Goal: Transaction & Acquisition: Purchase product/service

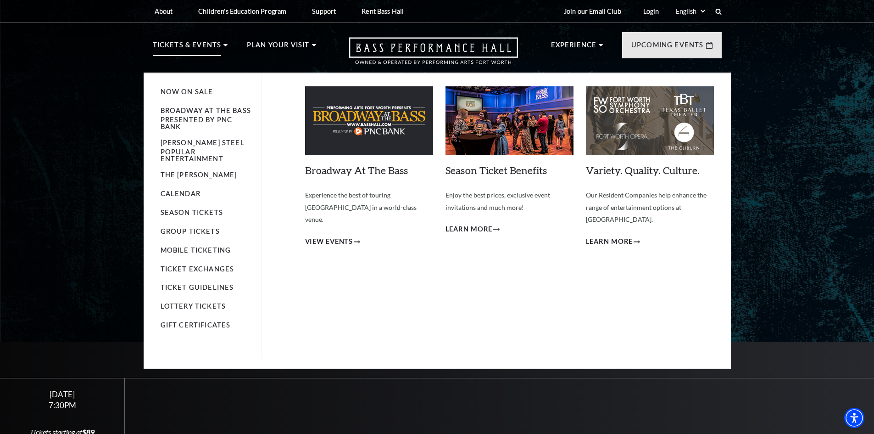
click at [203, 45] on p "Tickets & Events" at bounding box center [187, 47] width 69 height 17
click at [182, 90] on link "Now On Sale" at bounding box center [187, 92] width 53 height 8
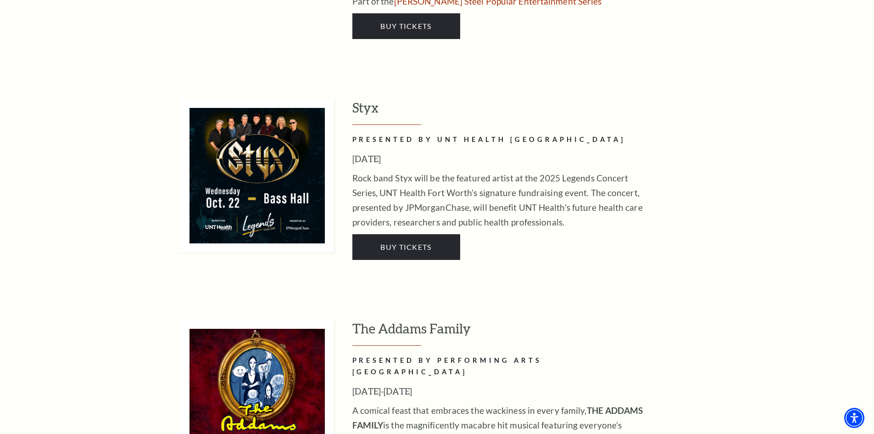
scroll to position [1836, 0]
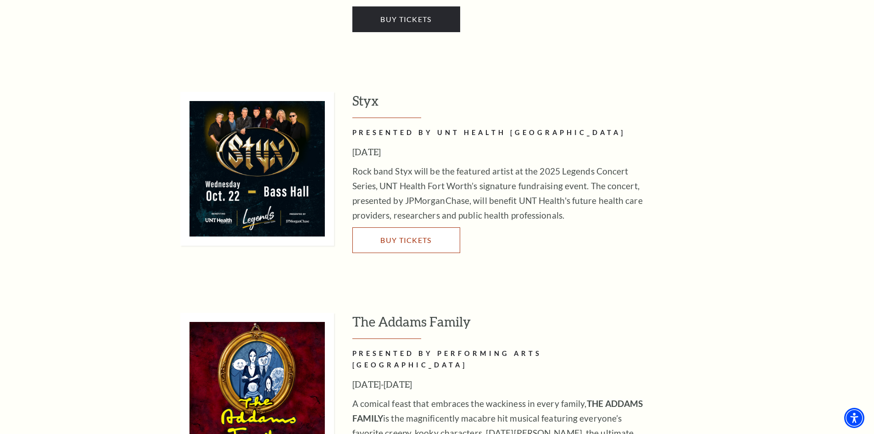
click at [403, 235] on span "Buy Tickets" at bounding box center [405, 239] width 51 height 9
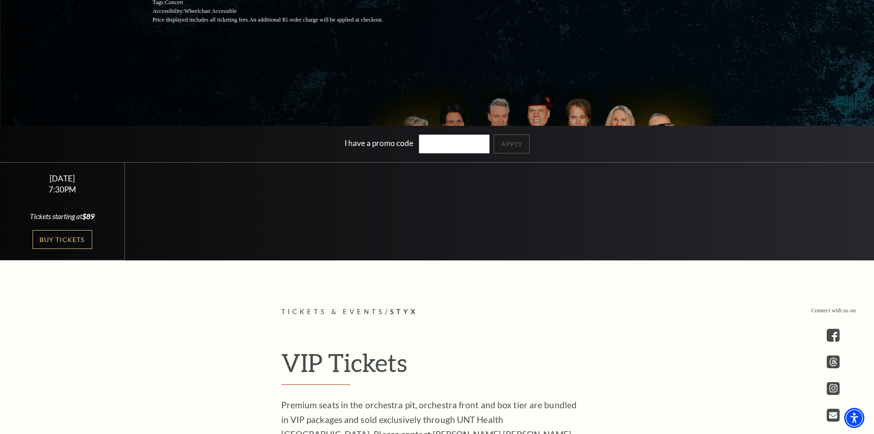
scroll to position [229, 0]
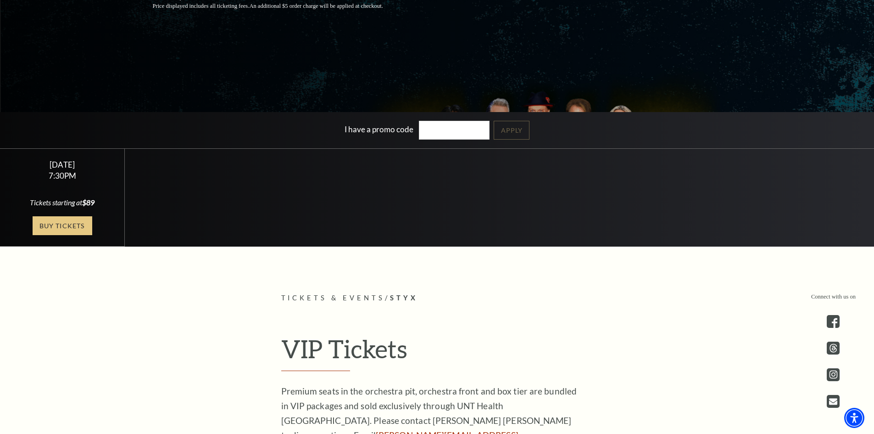
click at [57, 224] on link "Buy Tickets" at bounding box center [63, 225] width 60 height 19
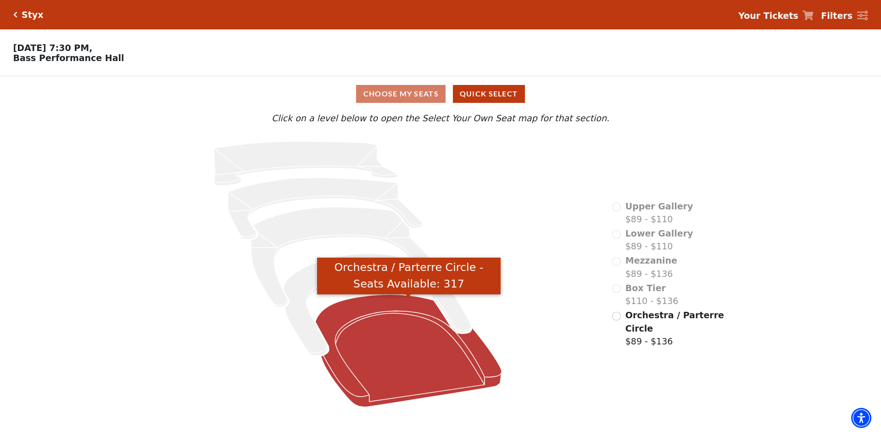
click at [403, 345] on icon "Orchestra / Parterre Circle - Seats Available: 317" at bounding box center [409, 350] width 186 height 112
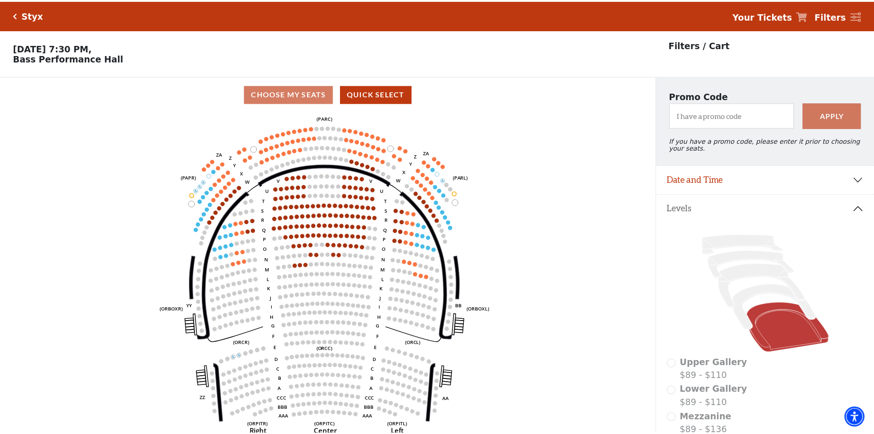
scroll to position [43, 0]
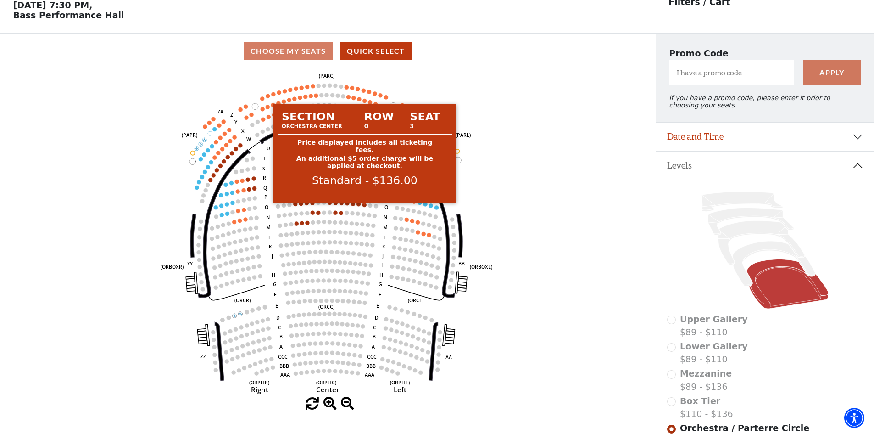
drag, startPoint x: 365, startPoint y: 207, endPoint x: 554, endPoint y: 129, distance: 205.1
click at [554, 129] on icon "Left (ORPITL) Right (ORPITR) Center (ORPITC) ZZ AA YY BB ZA ZA (ORCL) (ORCR) (O…" at bounding box center [328, 233] width 590 height 328
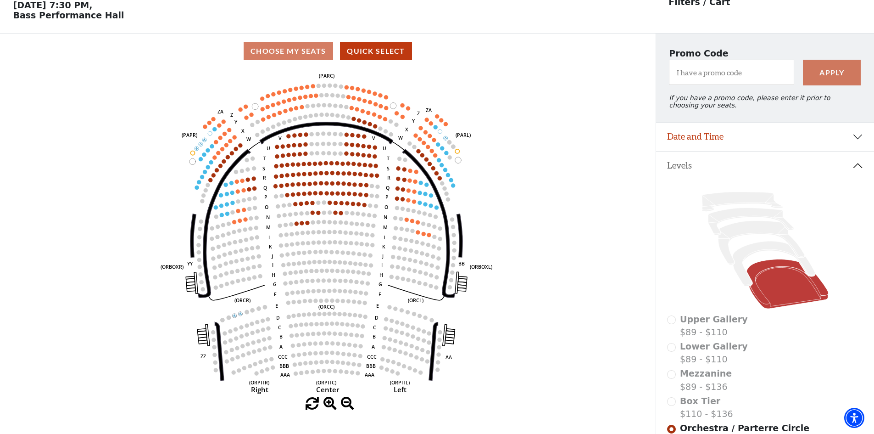
click at [316, 54] on div "Choose My Seats Quick Select" at bounding box center [328, 51] width 656 height 18
click at [383, 56] on button "Quick Select" at bounding box center [376, 51] width 72 height 18
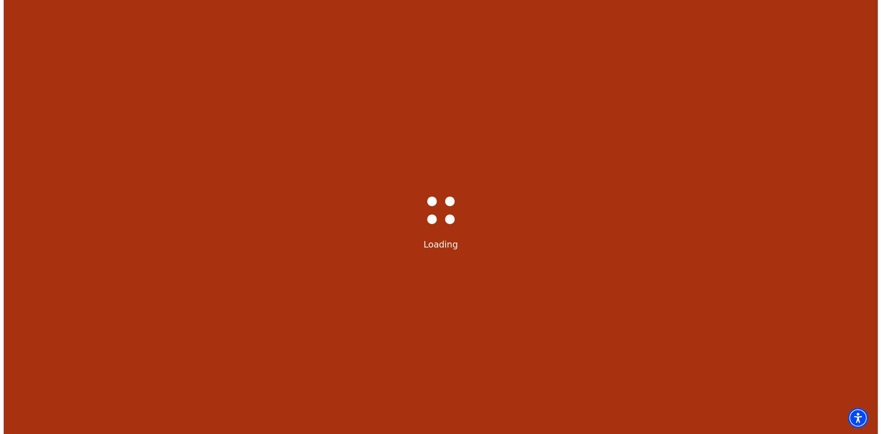
scroll to position [0, 0]
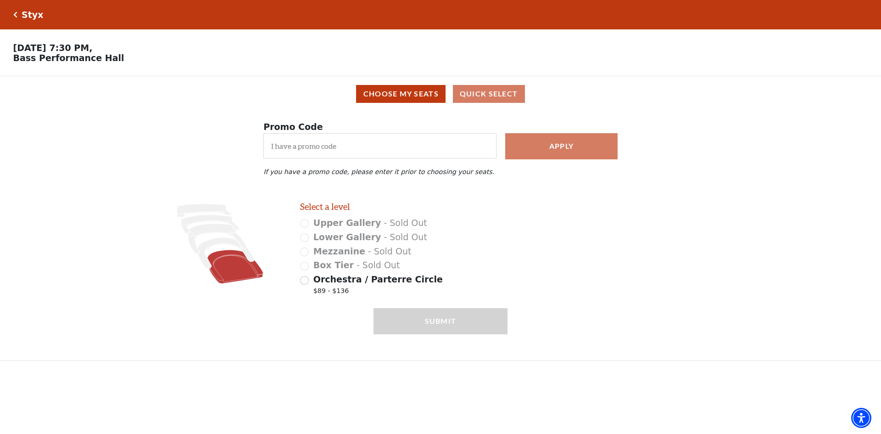
click at [228, 270] on icon at bounding box center [235, 267] width 56 height 34
radio input "true"
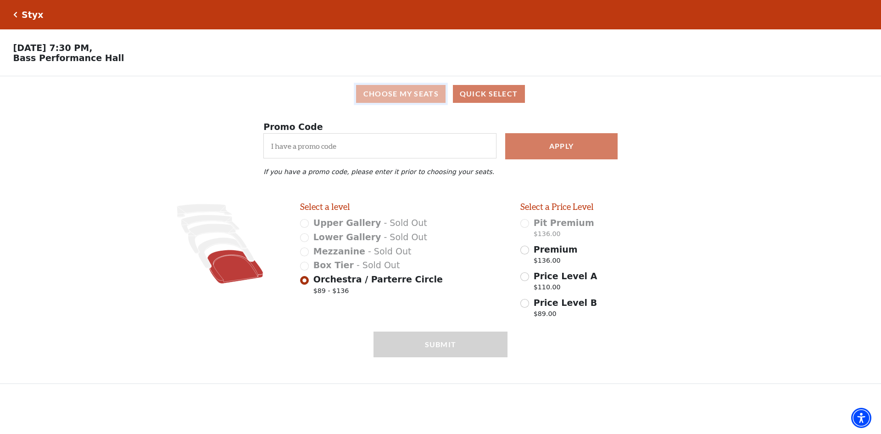
click at [404, 96] on button "Choose My Seats" at bounding box center [400, 94] width 89 height 18
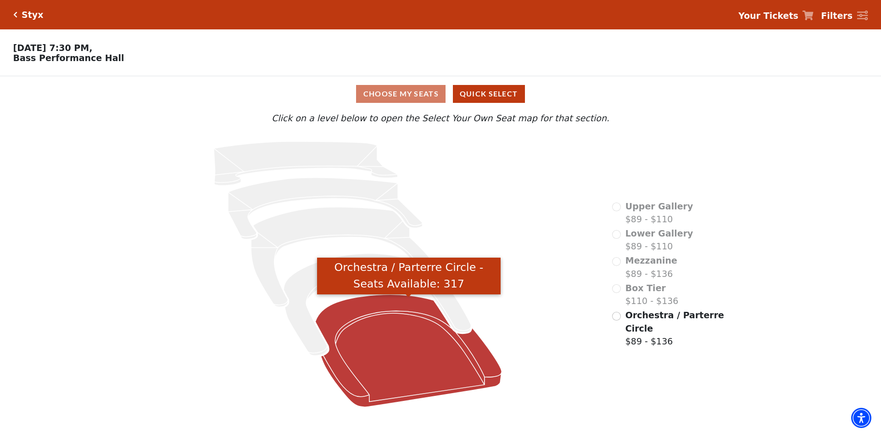
click at [390, 342] on icon "Orchestra / Parterre Circle - Seats Available: 317" at bounding box center [409, 350] width 186 height 112
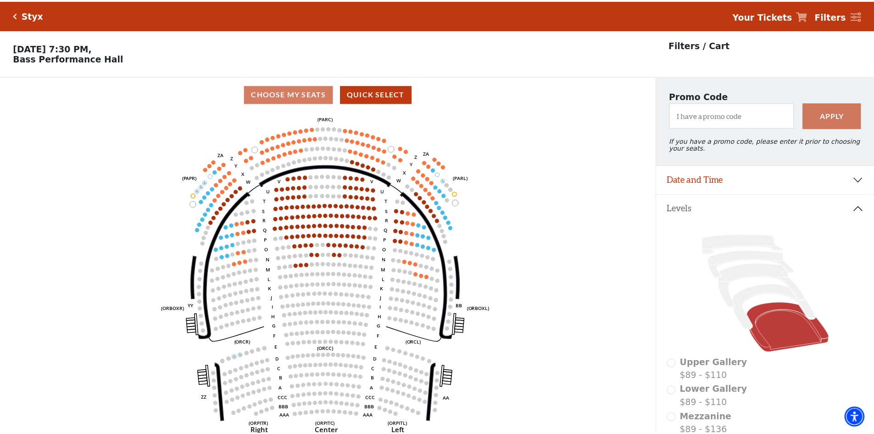
scroll to position [43, 0]
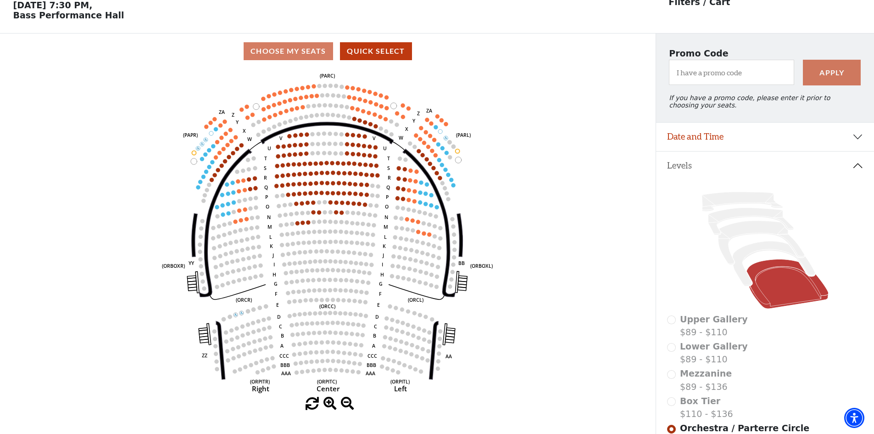
click at [303, 54] on div "Choose My Seats Quick Select" at bounding box center [328, 51] width 656 height 18
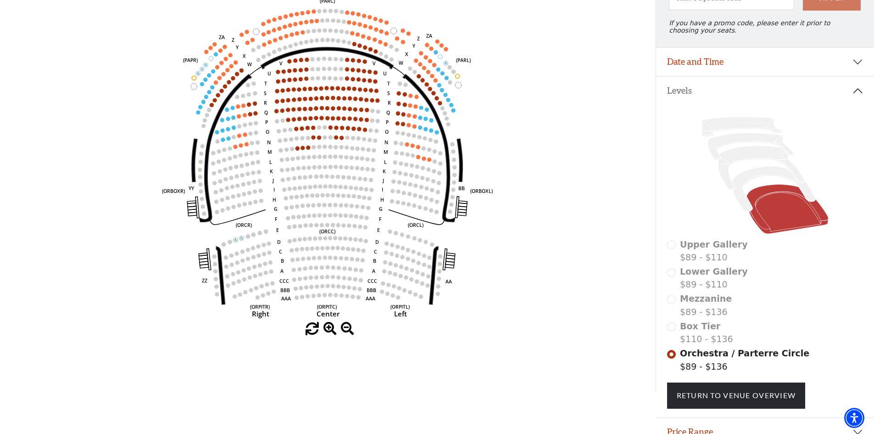
scroll to position [134, 0]
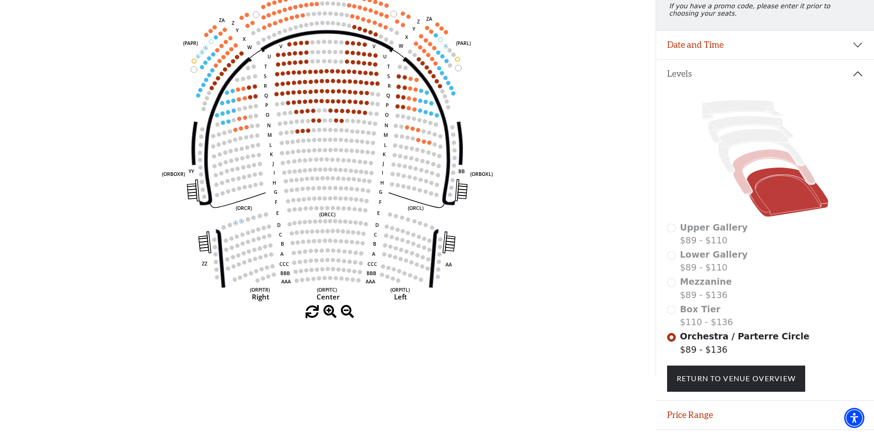
click at [765, 163] on icon at bounding box center [773, 172] width 83 height 45
click at [778, 191] on icon at bounding box center [788, 193] width 82 height 50
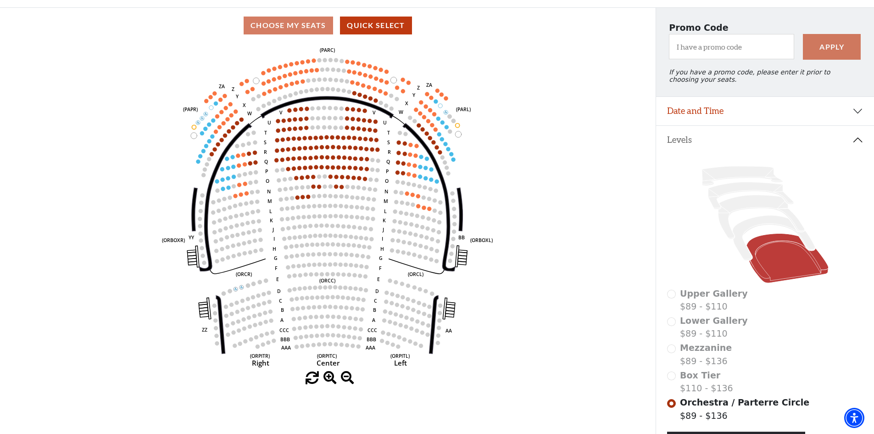
scroll to position [46, 0]
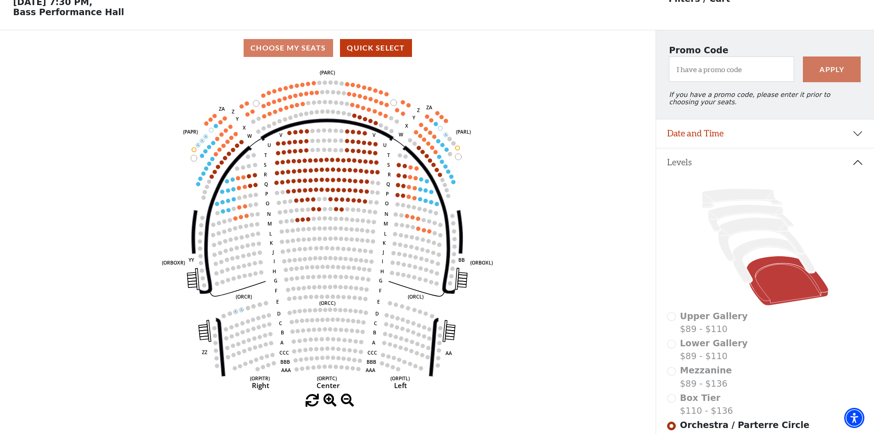
click at [295, 50] on div "Choose My Seats Quick Select" at bounding box center [328, 48] width 656 height 18
click at [374, 50] on button "Quick Select" at bounding box center [376, 48] width 72 height 18
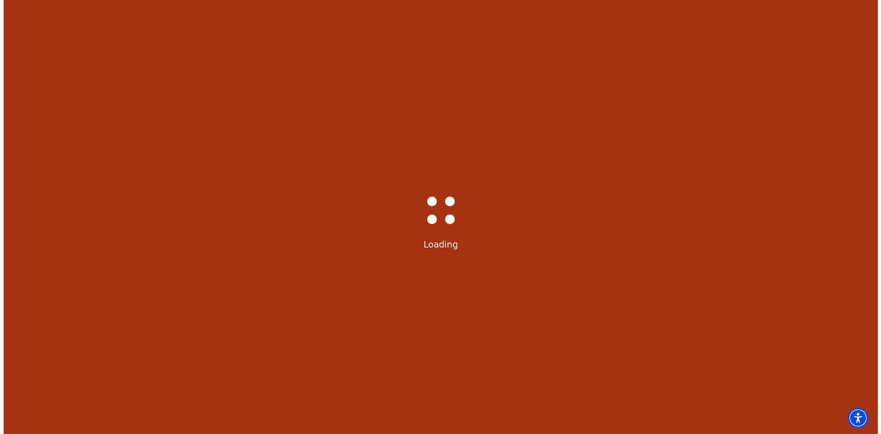
scroll to position [0, 0]
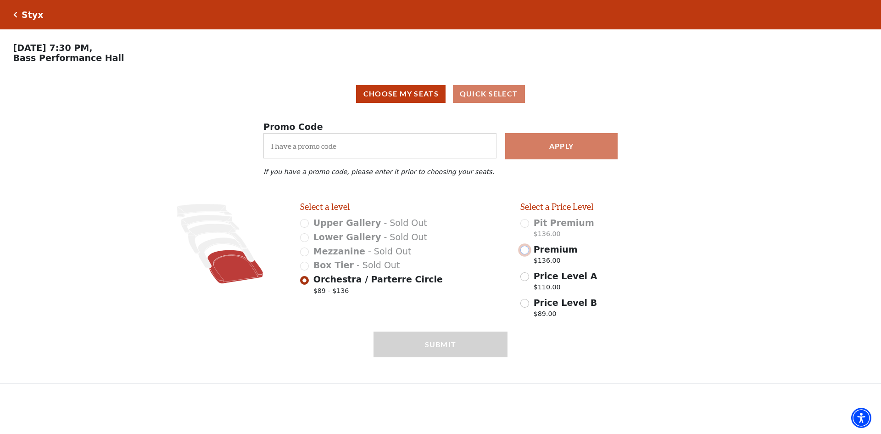
click at [525, 254] on input "Premium $136.00" at bounding box center [524, 250] width 9 height 9
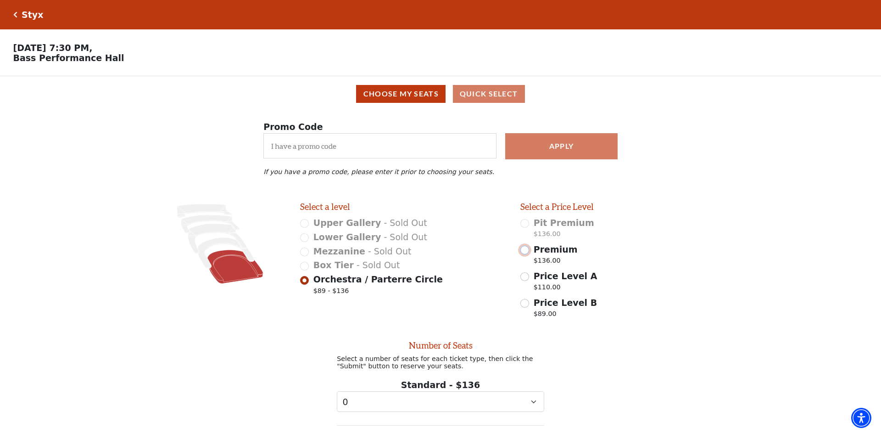
radio input "false"
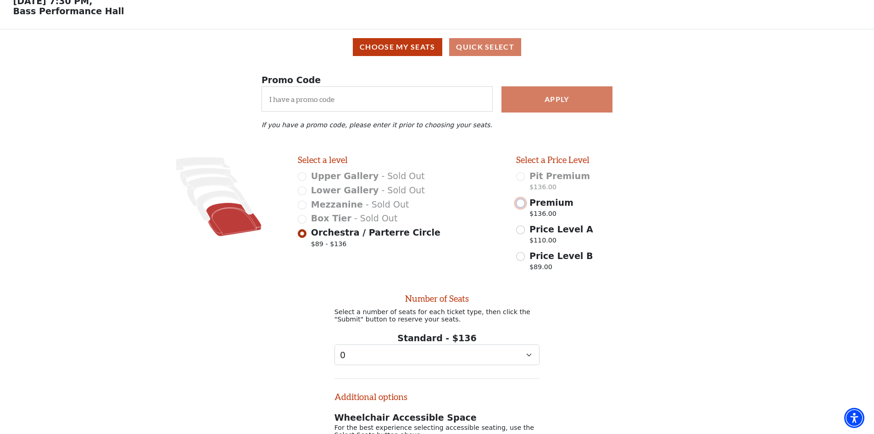
scroll to position [174, 0]
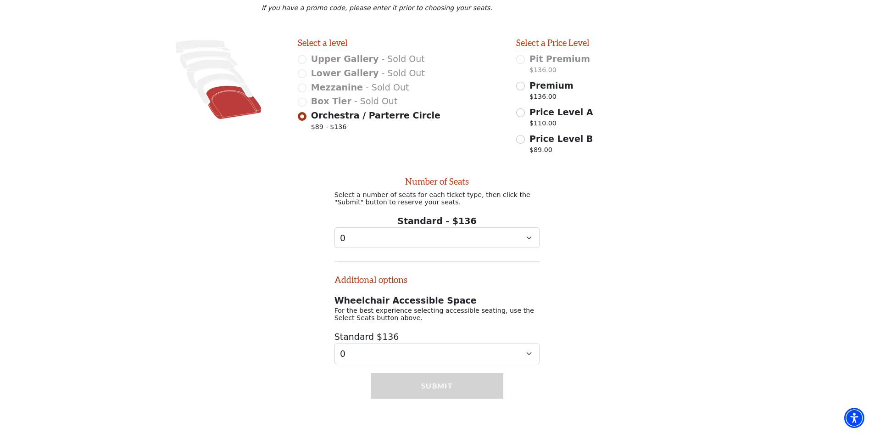
click at [232, 99] on icon at bounding box center [234, 102] width 56 height 34
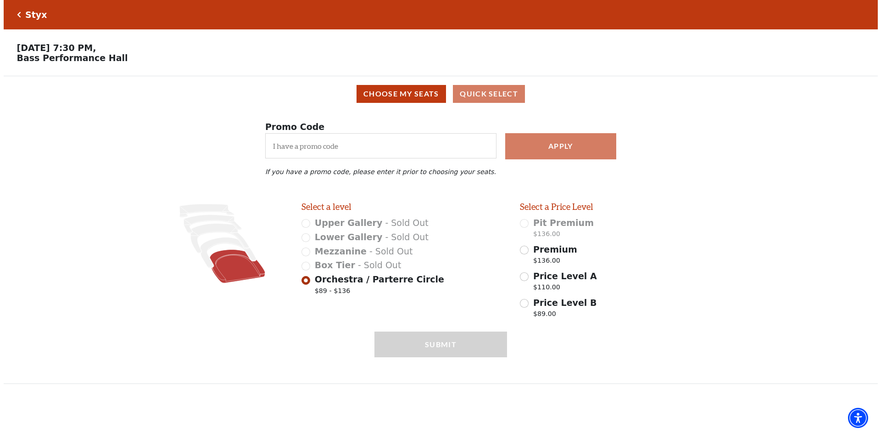
scroll to position [0, 0]
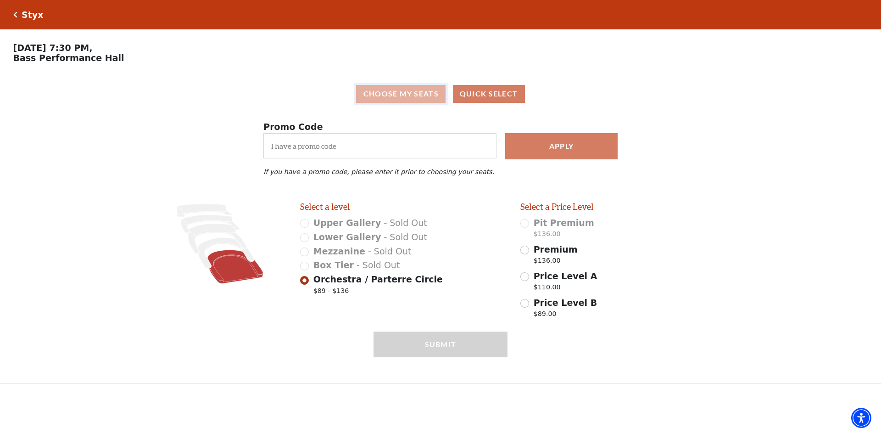
click at [406, 95] on button "Choose My Seats" at bounding box center [400, 94] width 89 height 18
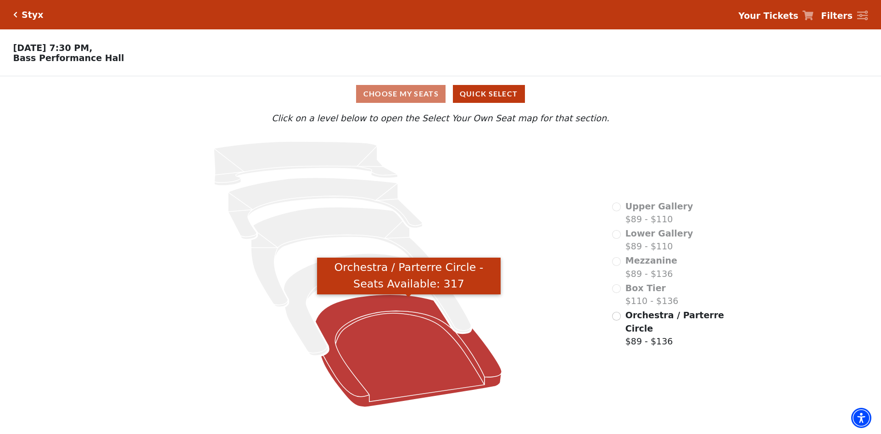
click at [404, 351] on icon "Orchestra / Parterre Circle - Seats Available: 317" at bounding box center [409, 350] width 186 height 112
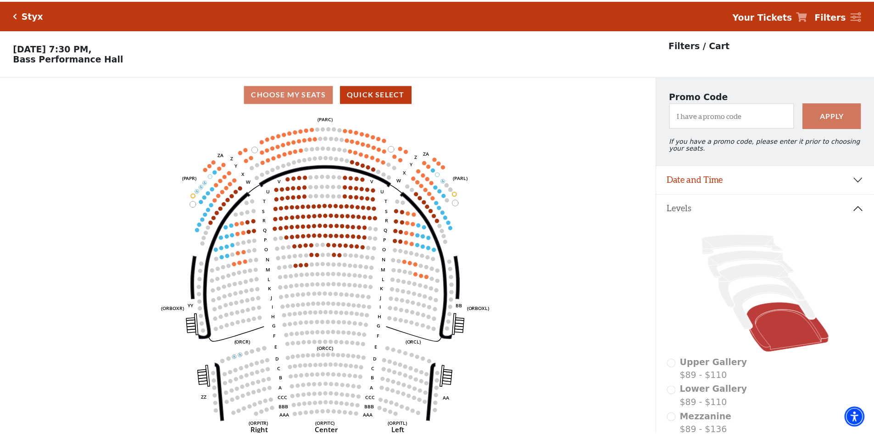
scroll to position [43, 0]
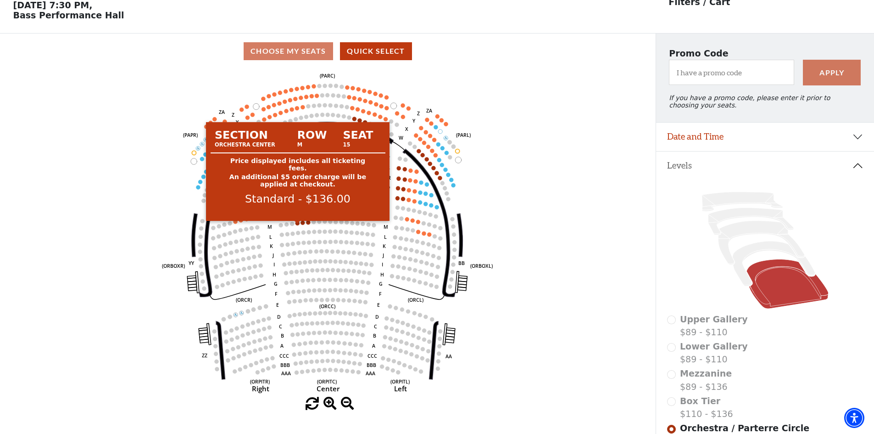
click at [297, 225] on circle at bounding box center [298, 223] width 4 height 4
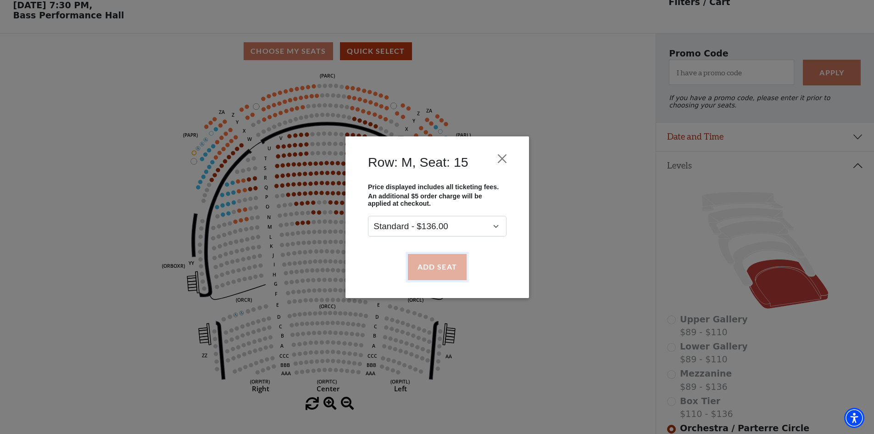
click at [434, 263] on button "Add Seat" at bounding box center [437, 267] width 59 height 26
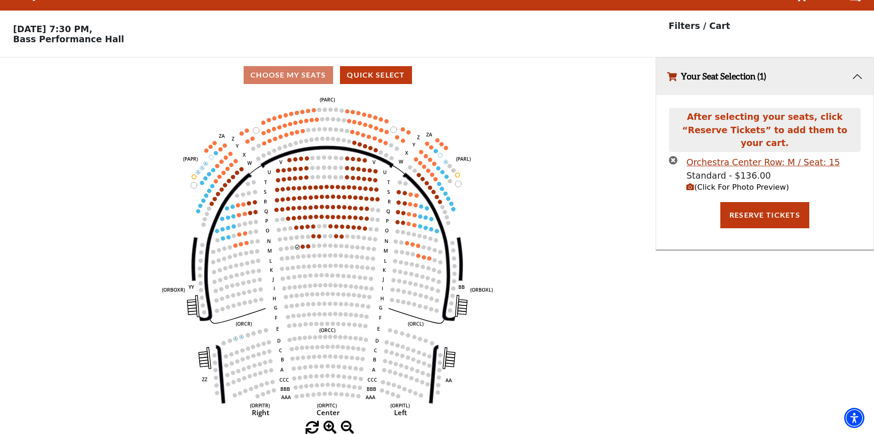
scroll to position [0, 0]
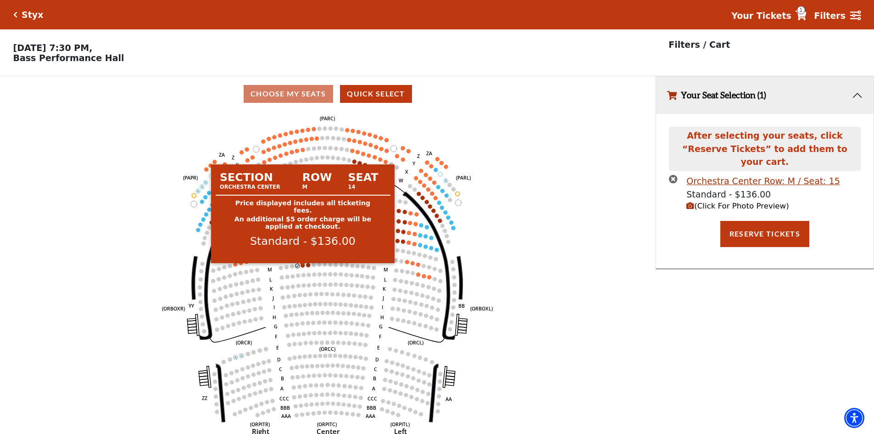
click at [302, 267] on circle at bounding box center [303, 265] width 4 height 4
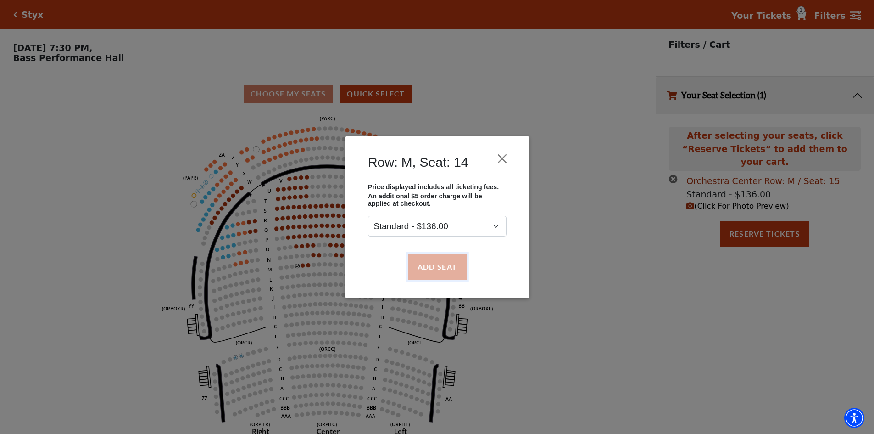
click at [451, 261] on button "Add Seat" at bounding box center [437, 267] width 59 height 26
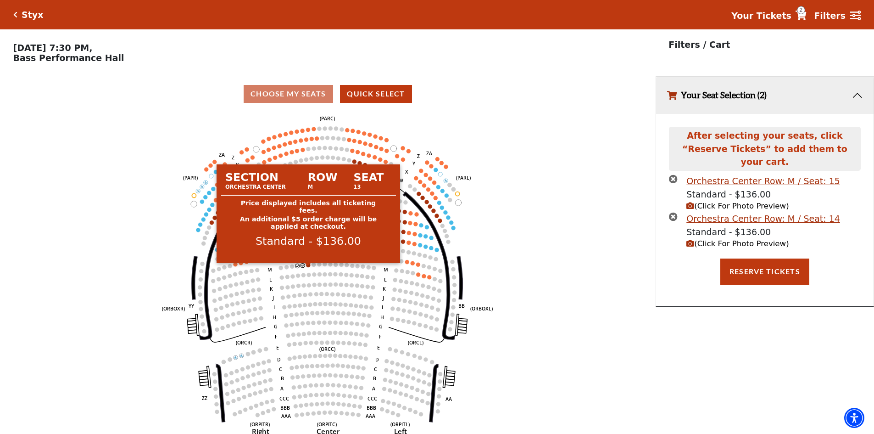
click at [309, 267] on circle at bounding box center [309, 265] width 4 height 4
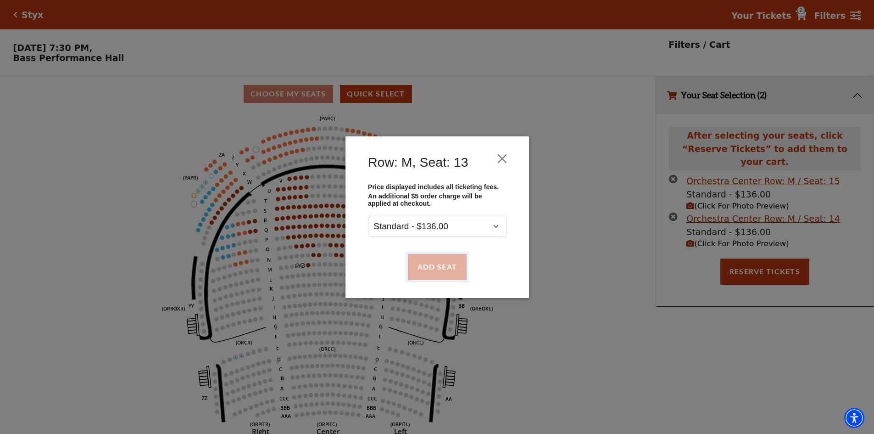
click at [446, 265] on button "Add Seat" at bounding box center [437, 267] width 59 height 26
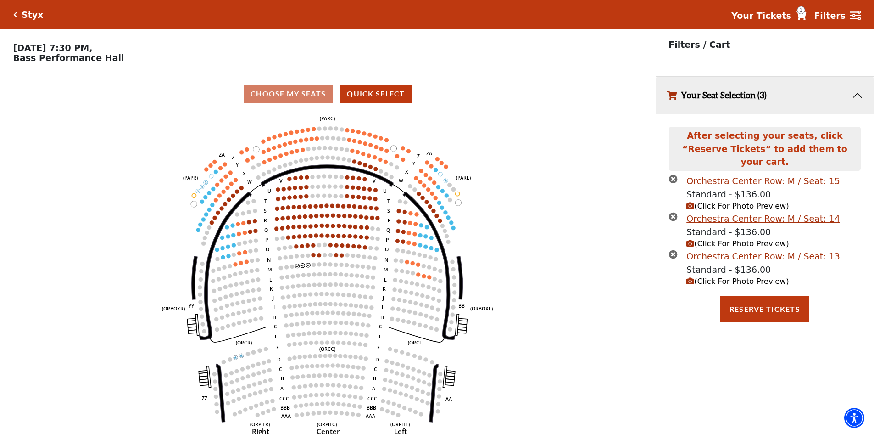
click at [742, 277] on span "(Click For Photo Preview)" at bounding box center [738, 281] width 102 height 9
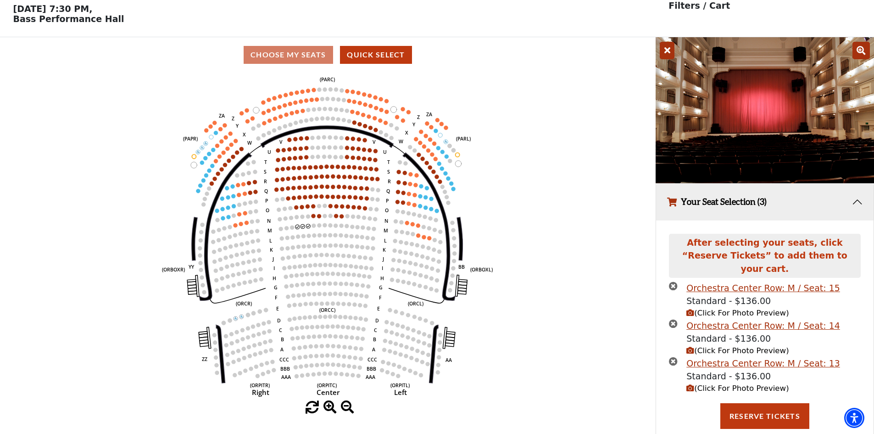
scroll to position [47, 0]
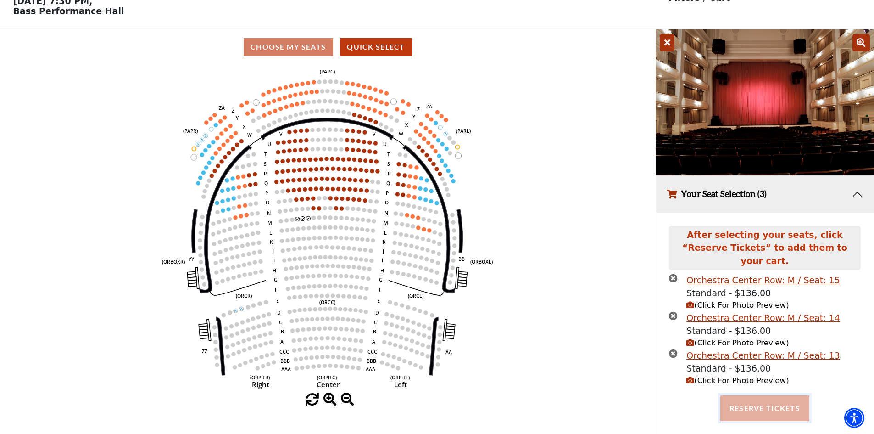
click at [766, 396] on button "Reserve Tickets" at bounding box center [764, 408] width 89 height 26
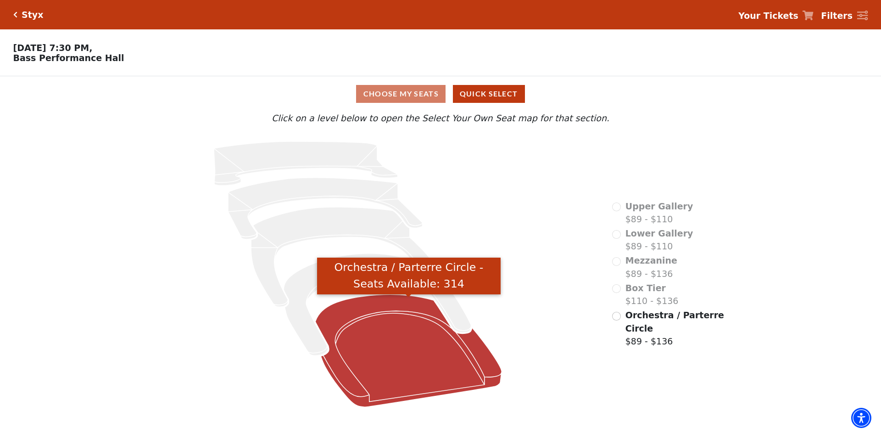
click at [403, 336] on icon "Orchestra / Parterre Circle - Seats Available: 314" at bounding box center [409, 350] width 186 height 112
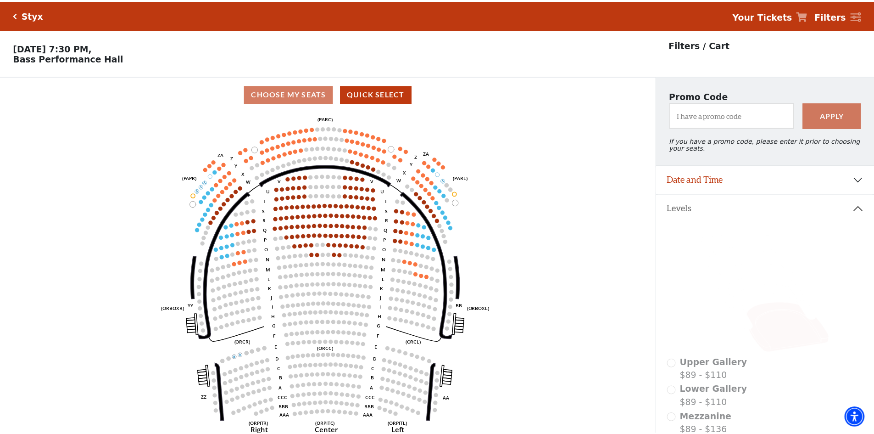
scroll to position [43, 0]
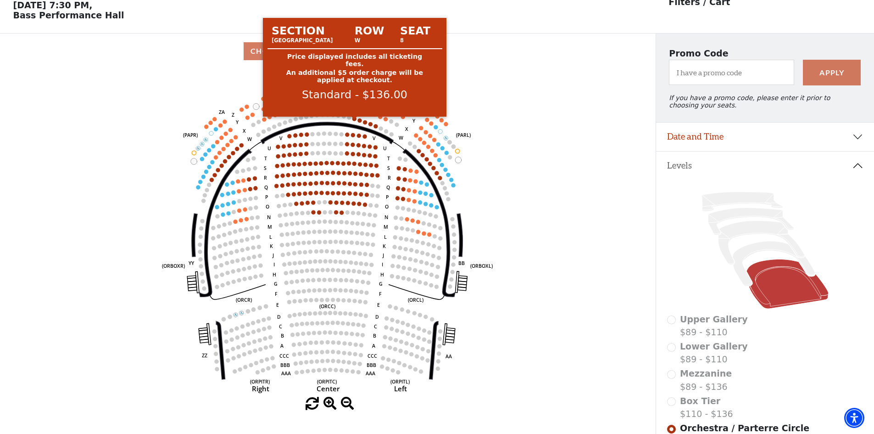
click at [354, 121] on circle at bounding box center [354, 119] width 4 height 4
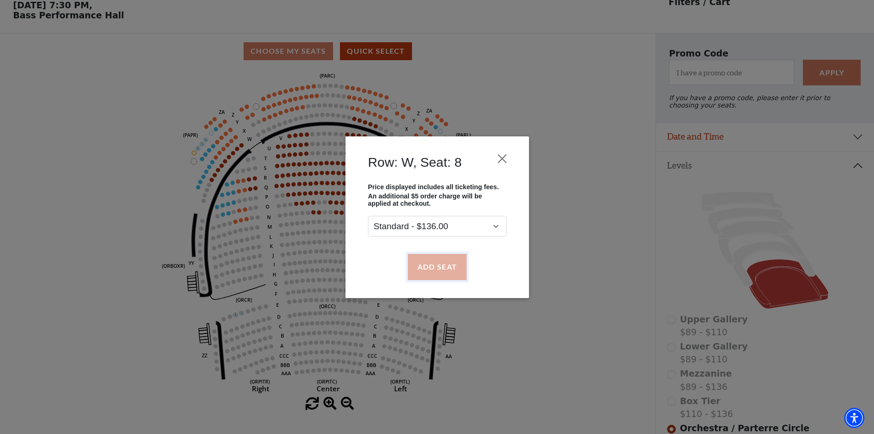
click at [436, 258] on button "Add Seat" at bounding box center [437, 267] width 59 height 26
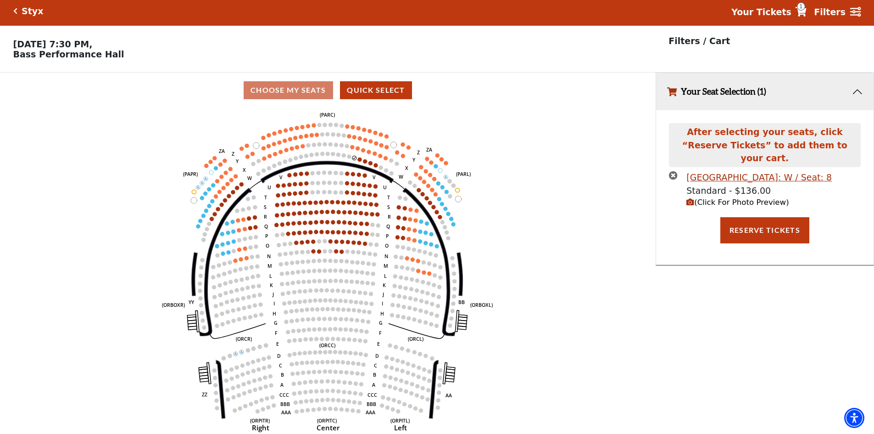
scroll to position [0, 0]
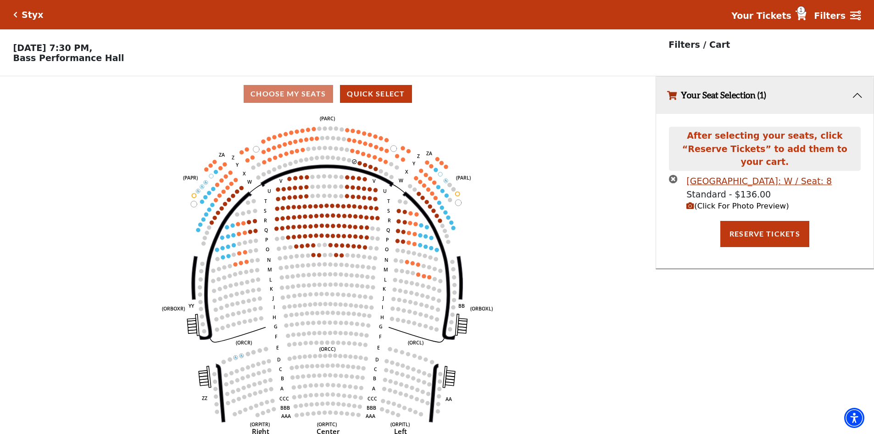
click at [734, 201] on span "(Click For Photo Preview)" at bounding box center [738, 205] width 102 height 9
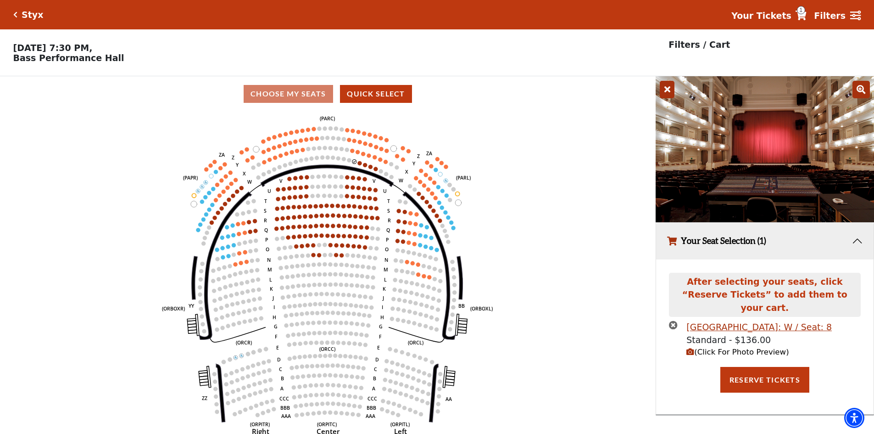
click at [858, 90] on icon at bounding box center [861, 89] width 17 height 17
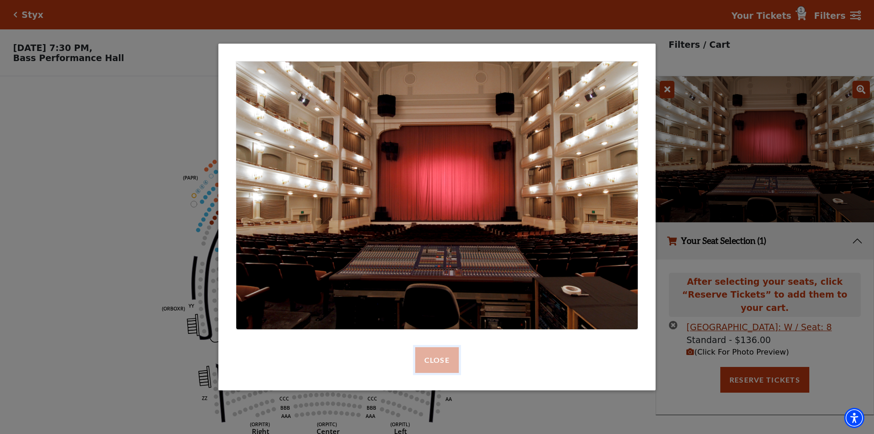
click at [446, 360] on button "Close" at bounding box center [437, 360] width 44 height 26
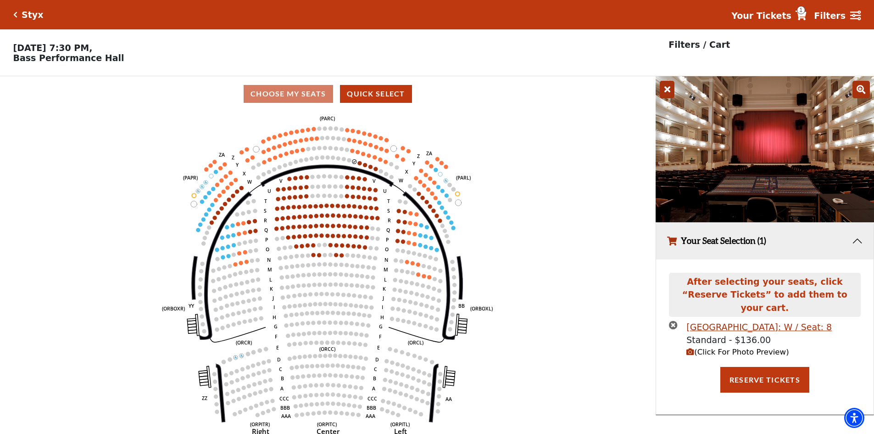
click at [674, 320] on icon "times-circle" at bounding box center [673, 324] width 9 height 9
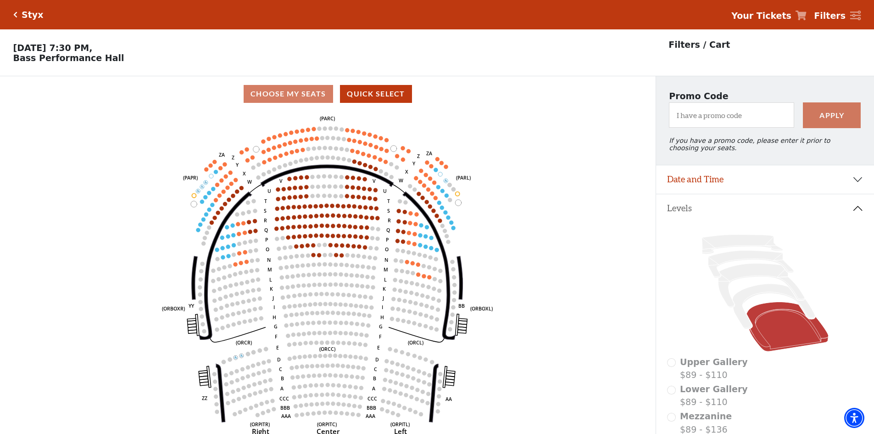
click at [714, 45] on p "Filters / Cart" at bounding box center [699, 44] width 61 height 13
click at [775, 14] on strong "Your Tickets" at bounding box center [762, 16] width 60 height 10
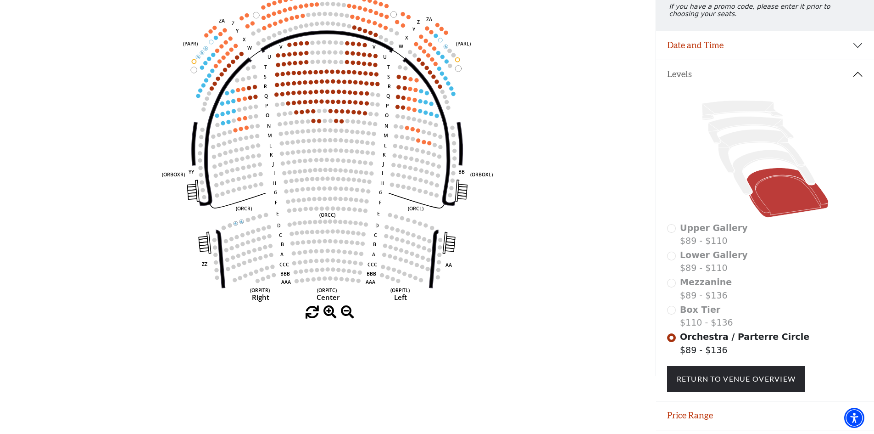
scroll to position [119, 0]
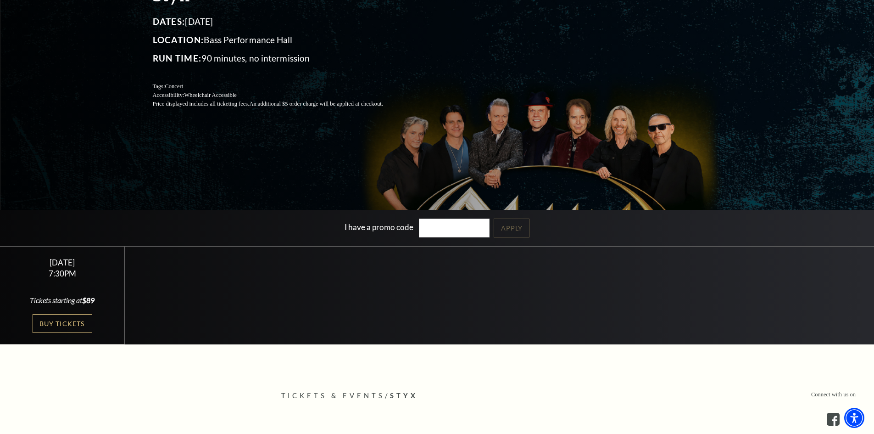
scroll to position [184, 0]
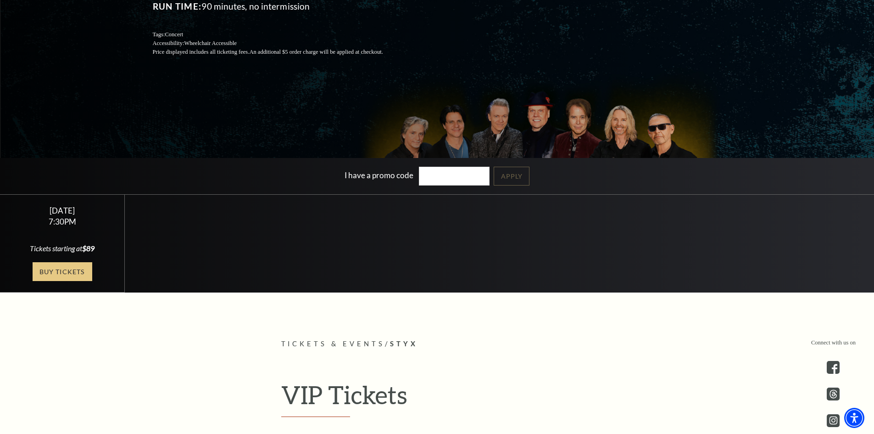
click at [51, 274] on link "Buy Tickets" at bounding box center [63, 271] width 60 height 19
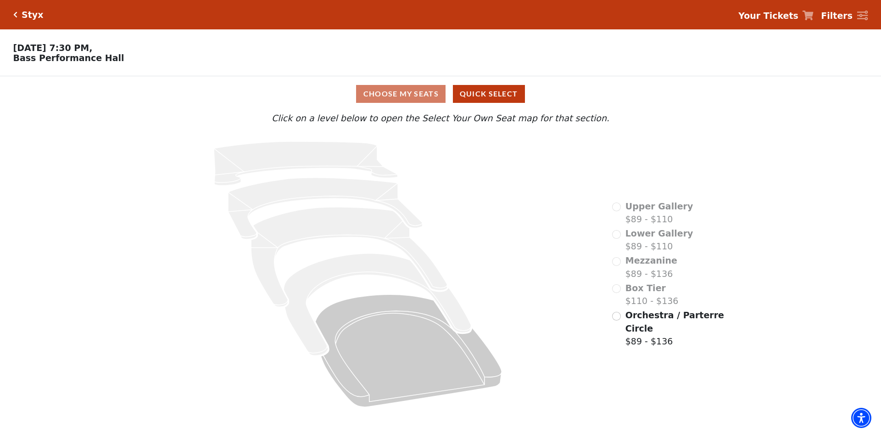
click at [814, 17] on icon at bounding box center [808, 16] width 11 height 10
click at [814, 14] on icon at bounding box center [808, 16] width 11 height 10
click at [767, 16] on strong "Your Tickets" at bounding box center [768, 16] width 60 height 10
click at [484, 98] on button "Quick Select" at bounding box center [489, 94] width 72 height 18
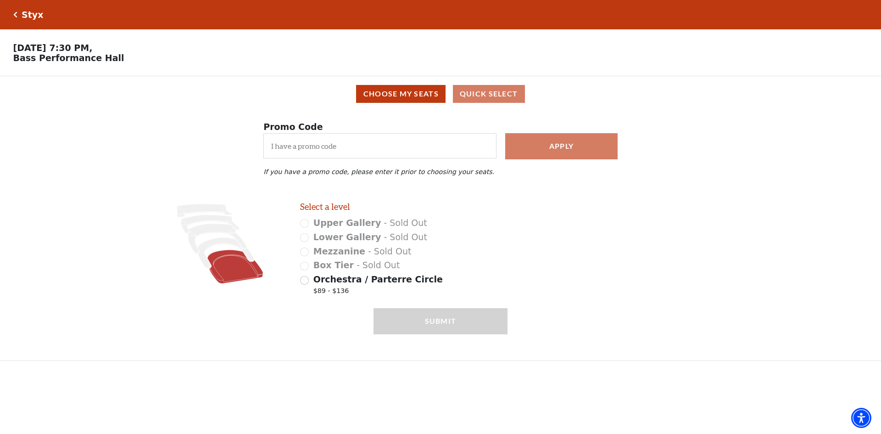
click at [245, 273] on icon at bounding box center [235, 267] width 56 height 34
radio input "true"
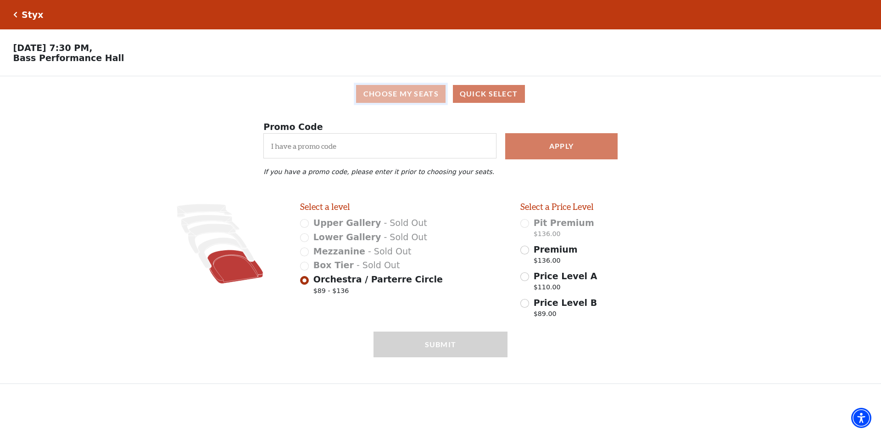
click at [411, 101] on button "Choose My Seats" at bounding box center [400, 94] width 89 height 18
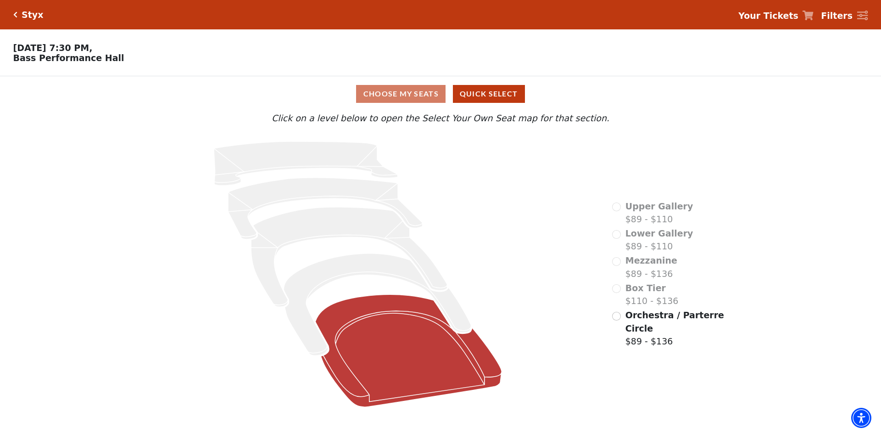
click at [408, 348] on icon at bounding box center [409, 350] width 186 height 112
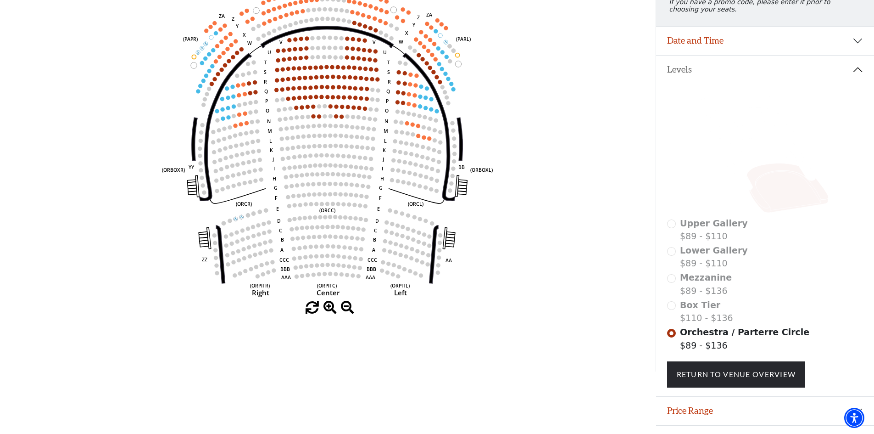
scroll to position [165, 0]
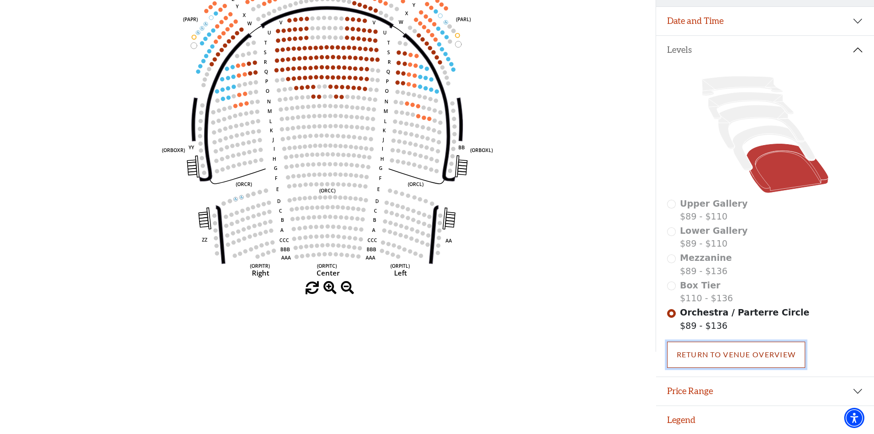
click at [741, 355] on link "Return To Venue Overview" at bounding box center [736, 354] width 139 height 26
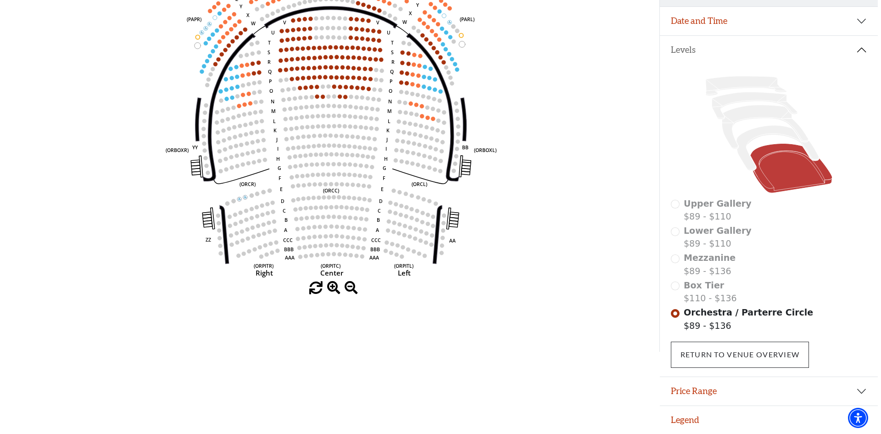
scroll to position [0, 0]
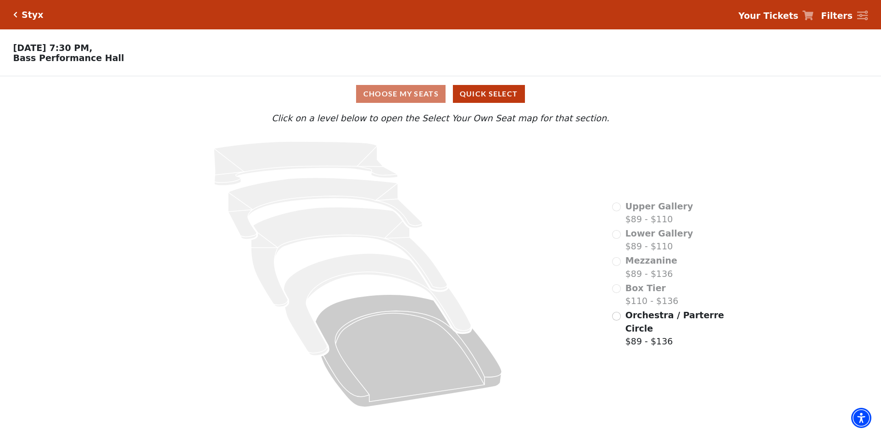
click at [791, 17] on strong "Your Tickets" at bounding box center [768, 16] width 60 height 10
click at [863, 16] on icon at bounding box center [862, 16] width 11 height 10
click at [814, 14] on icon at bounding box center [808, 16] width 11 height 10
click at [792, 15] on strong "Your Tickets" at bounding box center [768, 16] width 60 height 10
click at [779, 16] on strong "Your Tickets" at bounding box center [768, 16] width 60 height 10
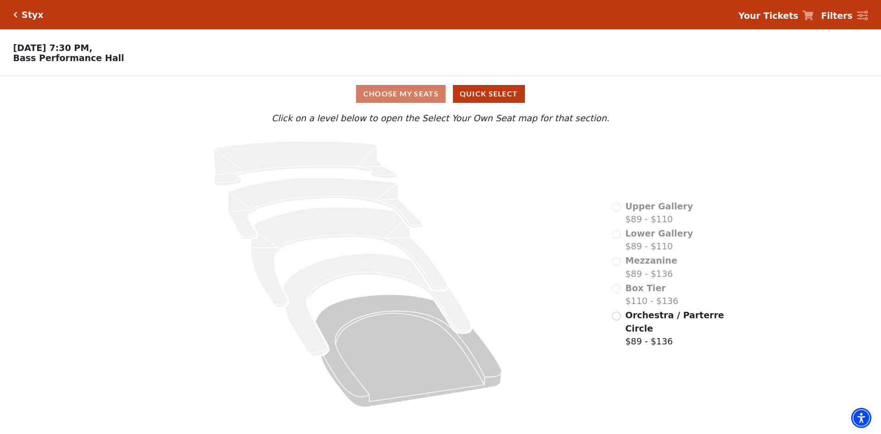
click at [779, 16] on strong "Your Tickets" at bounding box center [768, 16] width 60 height 10
click at [26, 15] on h5 "Styx" at bounding box center [33, 15] width 22 height 11
click at [814, 16] on icon at bounding box center [808, 16] width 11 height 10
click at [14, 15] on icon "Click here to go back to filters" at bounding box center [15, 14] width 4 height 6
